Goal: Task Accomplishment & Management: Use online tool/utility

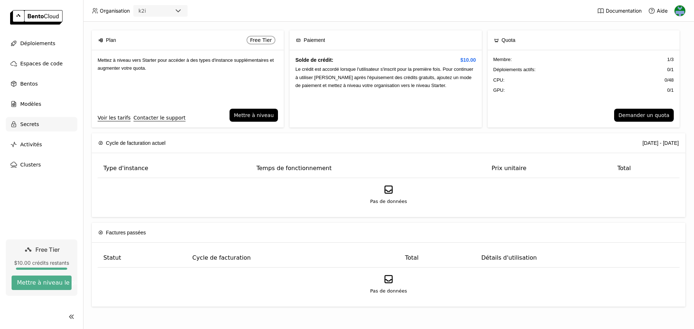
click at [29, 120] on span "Secrets" at bounding box center [29, 124] width 19 height 9
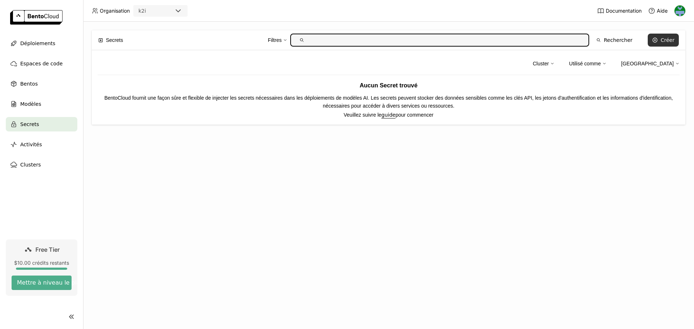
click at [659, 36] on button "Créer" at bounding box center [662, 40] width 31 height 13
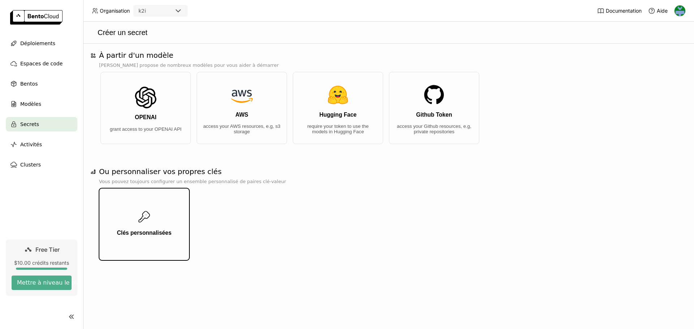
click at [175, 226] on button "Clés personnalisées" at bounding box center [144, 224] width 90 height 72
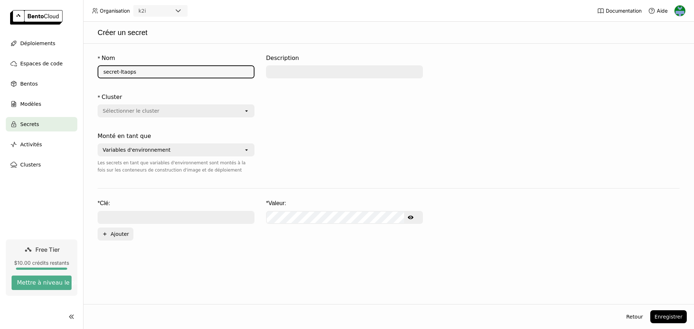
click at [180, 74] on input "secret-ltaops" at bounding box center [175, 72] width 155 height 12
type input "docling-server"
click at [193, 111] on div "Sélectionner le cluster" at bounding box center [170, 111] width 145 height 12
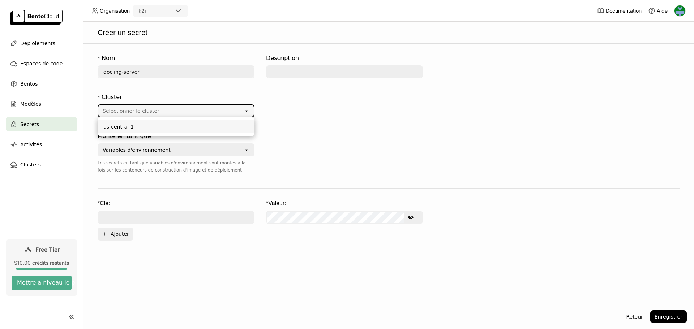
click at [189, 129] on div "us-central-1" at bounding box center [175, 126] width 145 height 7
click at [172, 152] on div "Variables d'environnement" at bounding box center [170, 150] width 145 height 12
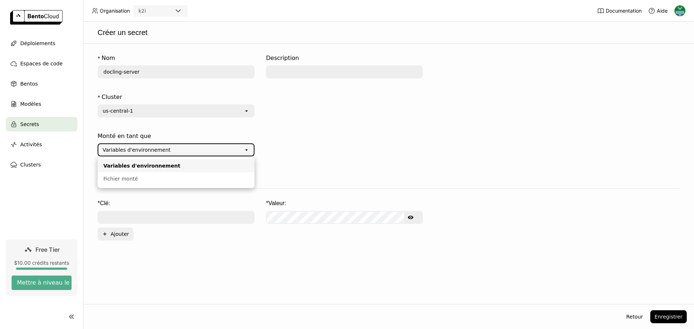
click at [322, 134] on div at bounding box center [344, 157] width 157 height 56
